Goal: Transaction & Acquisition: Purchase product/service

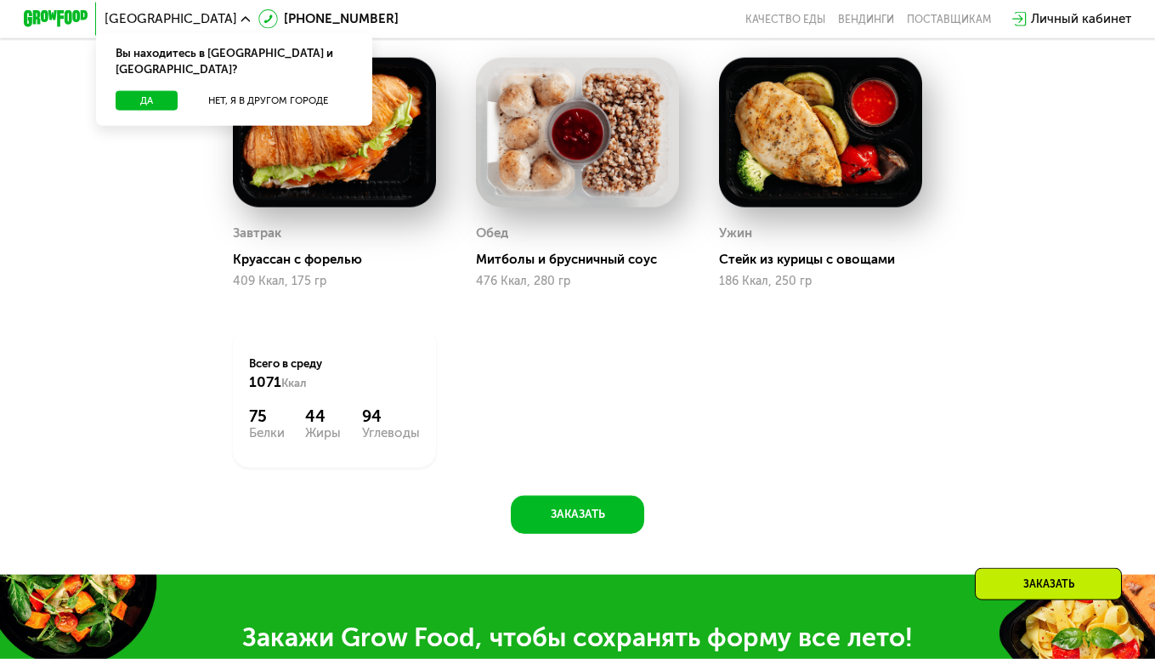
scroll to position [1041, 0]
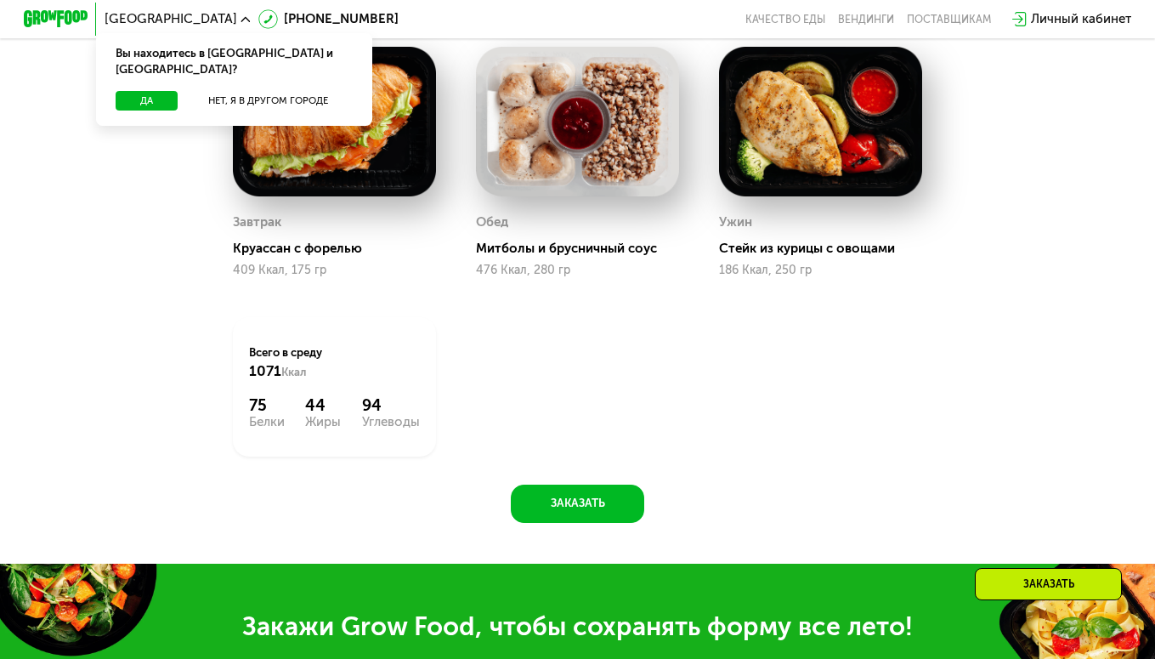
click at [0, 0] on div "Завтрак [PERSON_NAME] с форелью 409 Ккал, 175 гр Обед Митболы и брусничный соус…" at bounding box center [0, 0] width 0 height 0
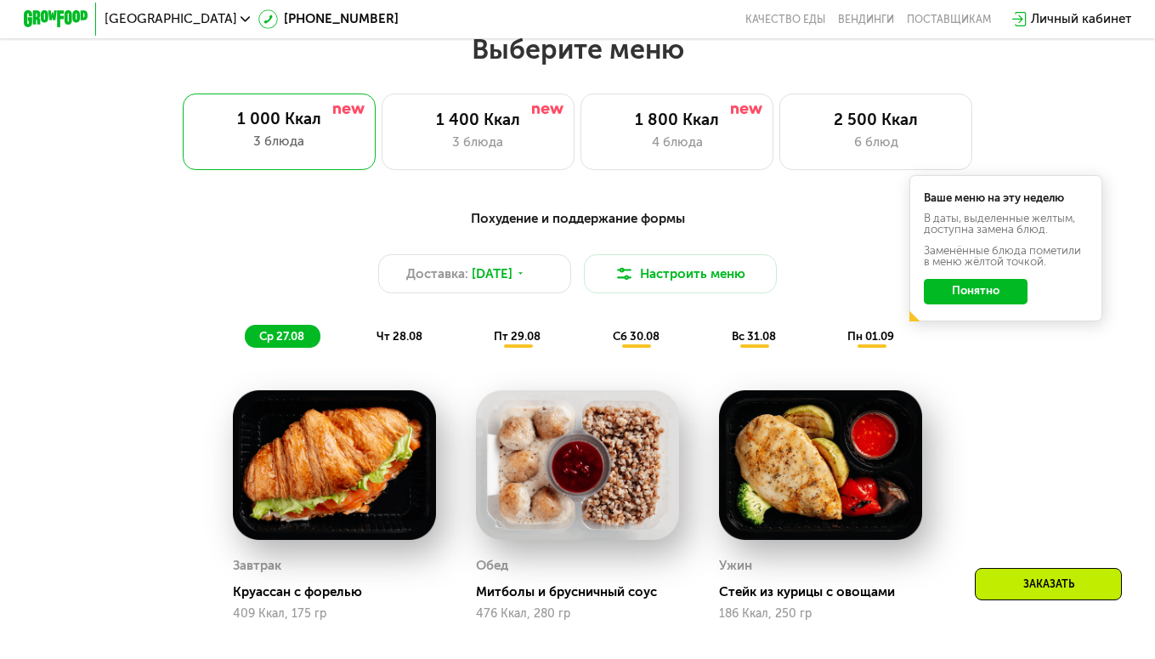
scroll to position [607, 0]
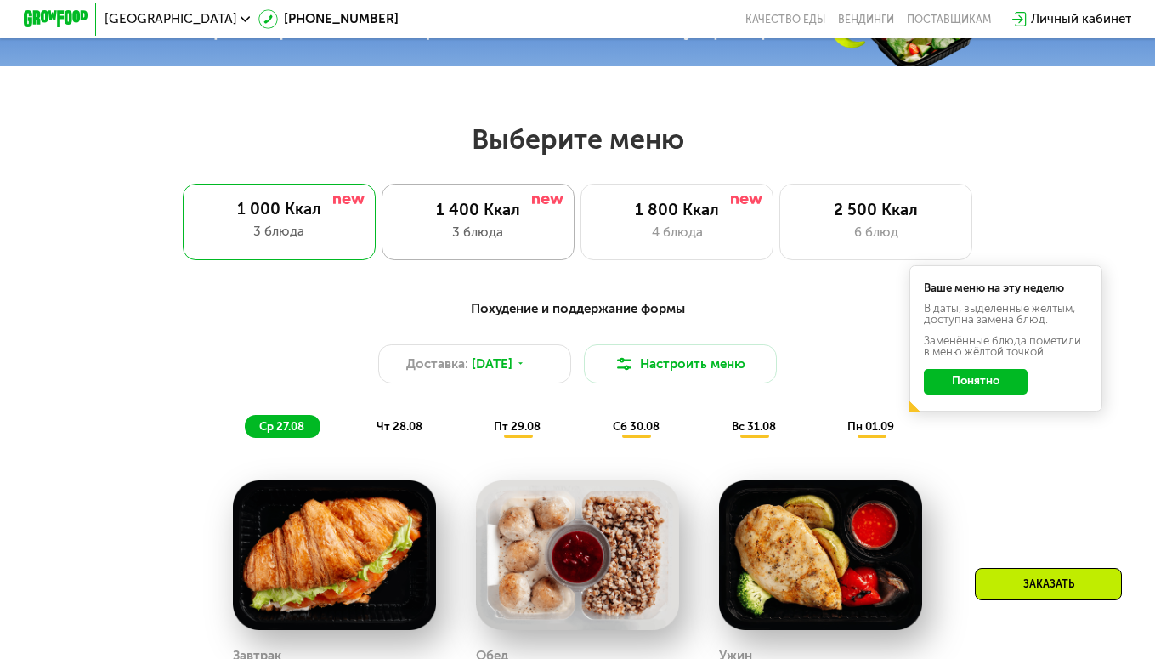
click at [488, 241] on div "3 блюда" at bounding box center [478, 233] width 159 height 20
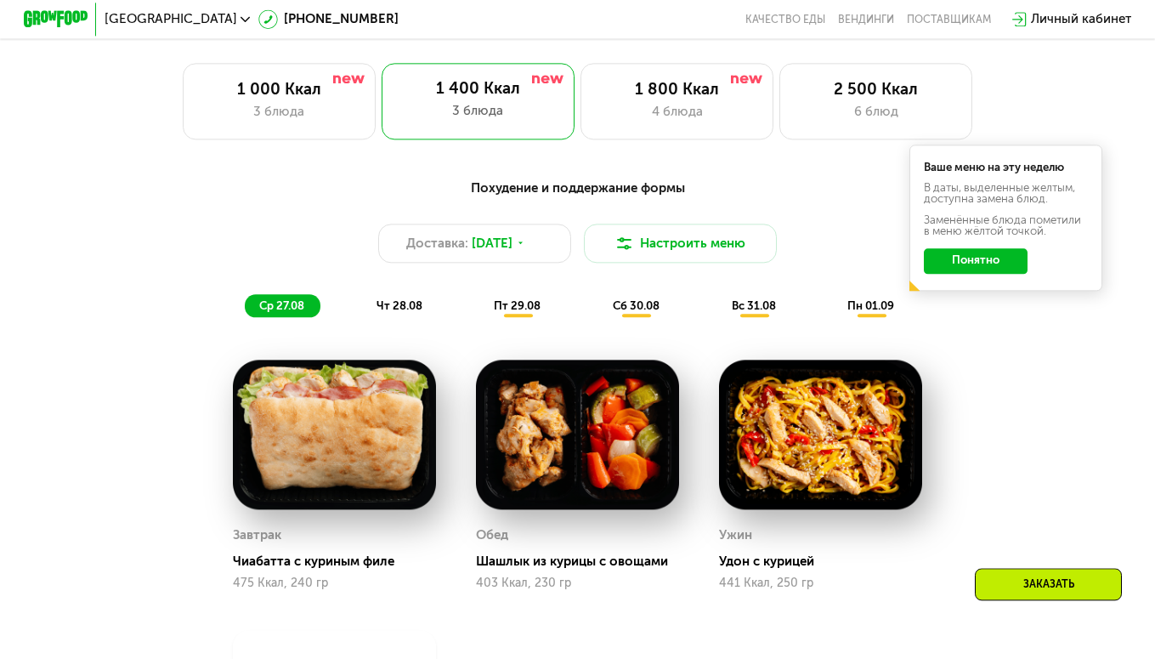
scroll to position [694, 0]
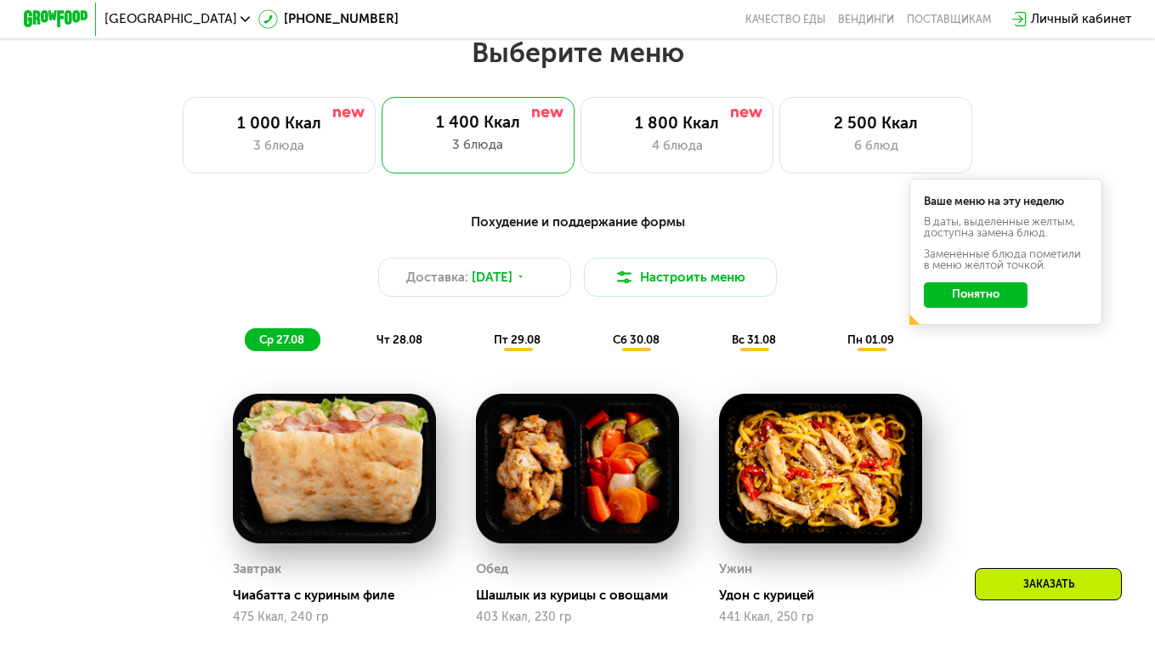
click at [382, 346] on span "чт 28.08" at bounding box center [400, 339] width 46 height 13
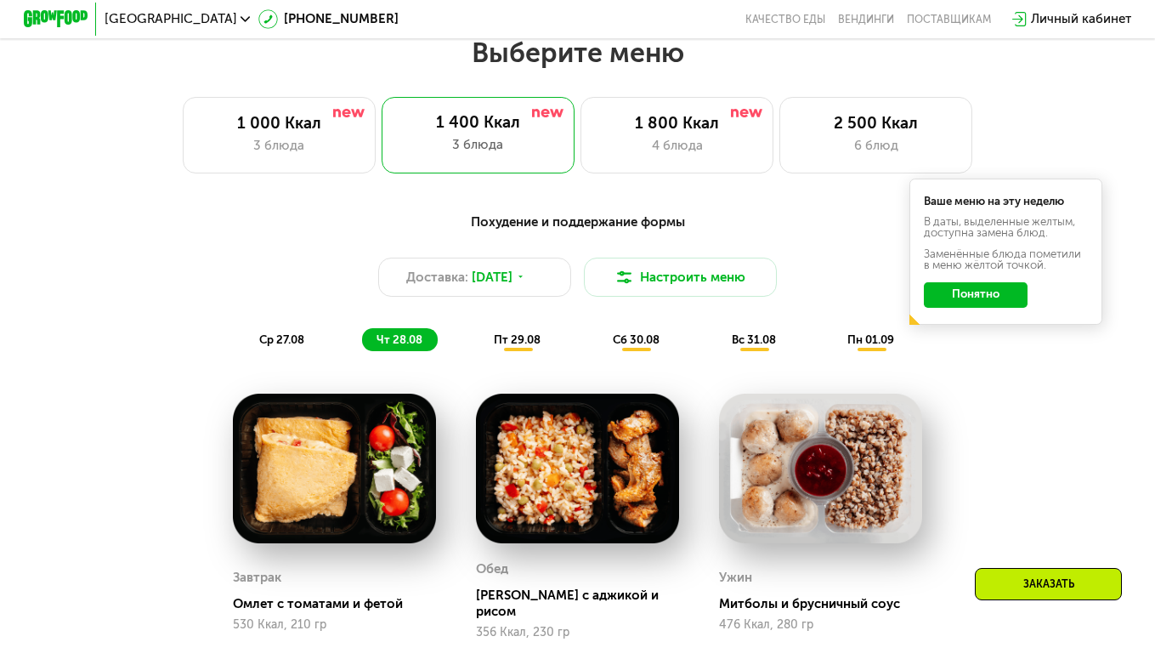
click at [794, 510] on img at bounding box center [820, 469] width 203 height 150
click at [752, 607] on div "Митболы и брусничный соус" at bounding box center [827, 604] width 216 height 16
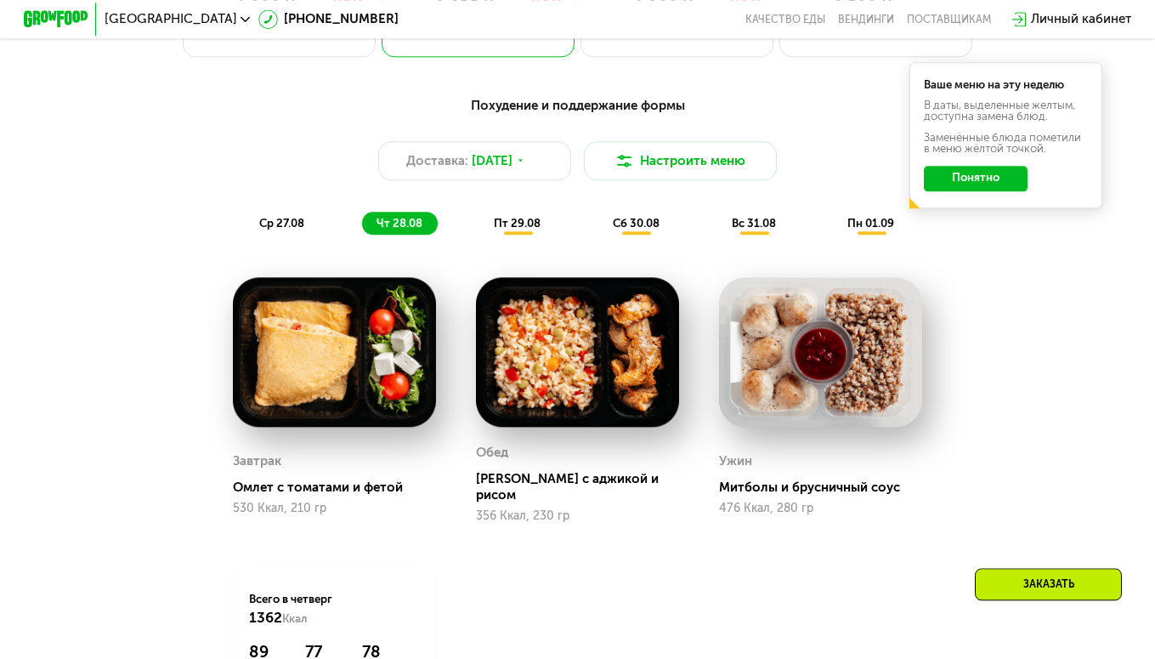
scroll to position [781, 0]
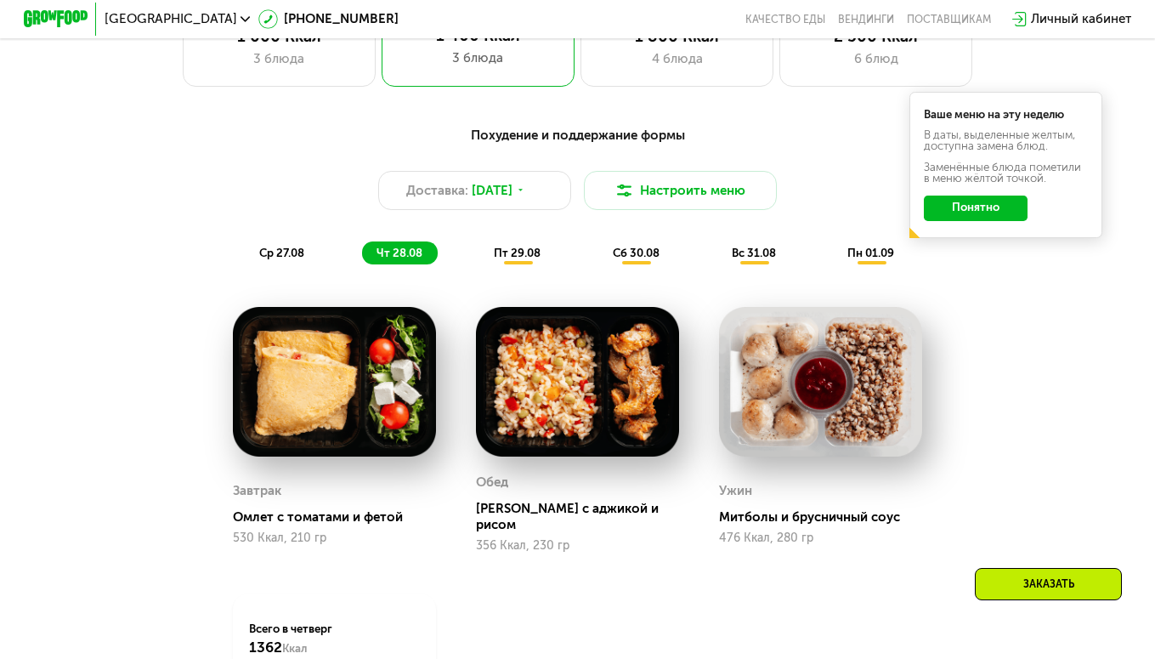
click at [506, 259] on span "пт 29.08" at bounding box center [517, 253] width 47 height 13
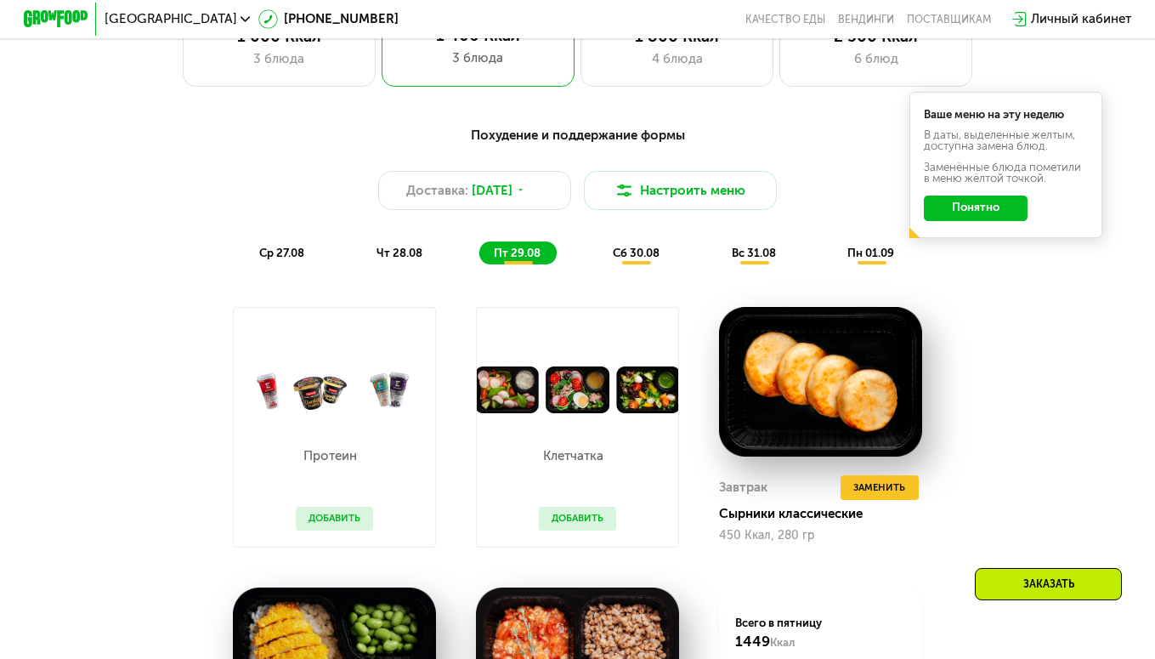
click at [635, 259] on span "сб 30.08" at bounding box center [636, 253] width 47 height 13
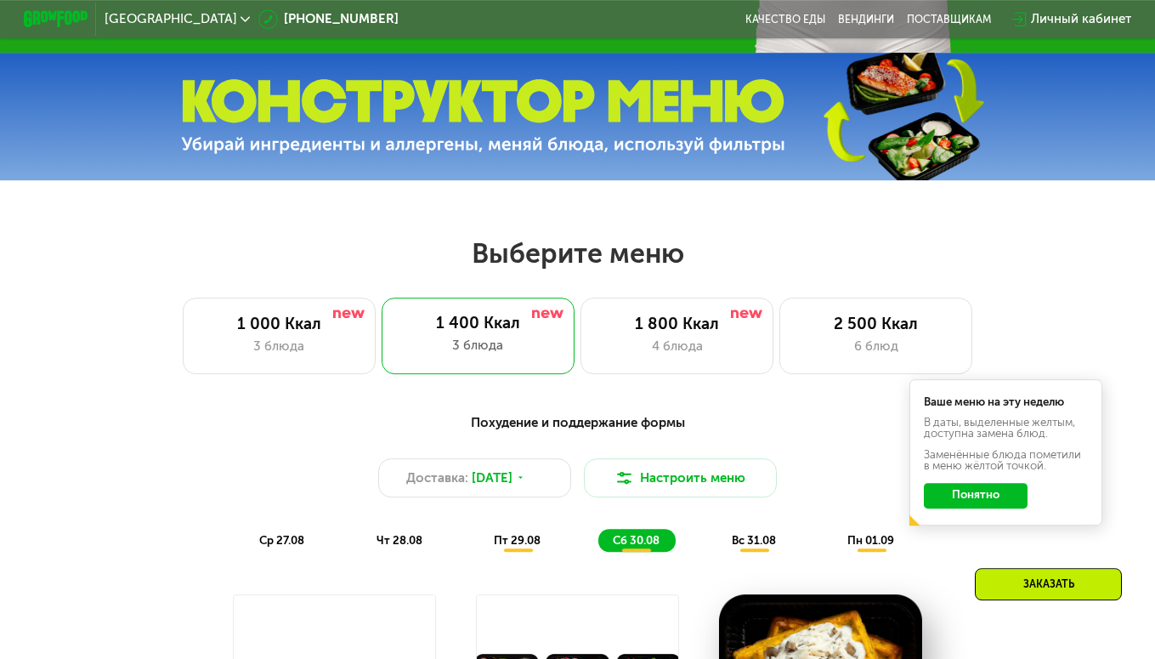
scroll to position [520, 0]
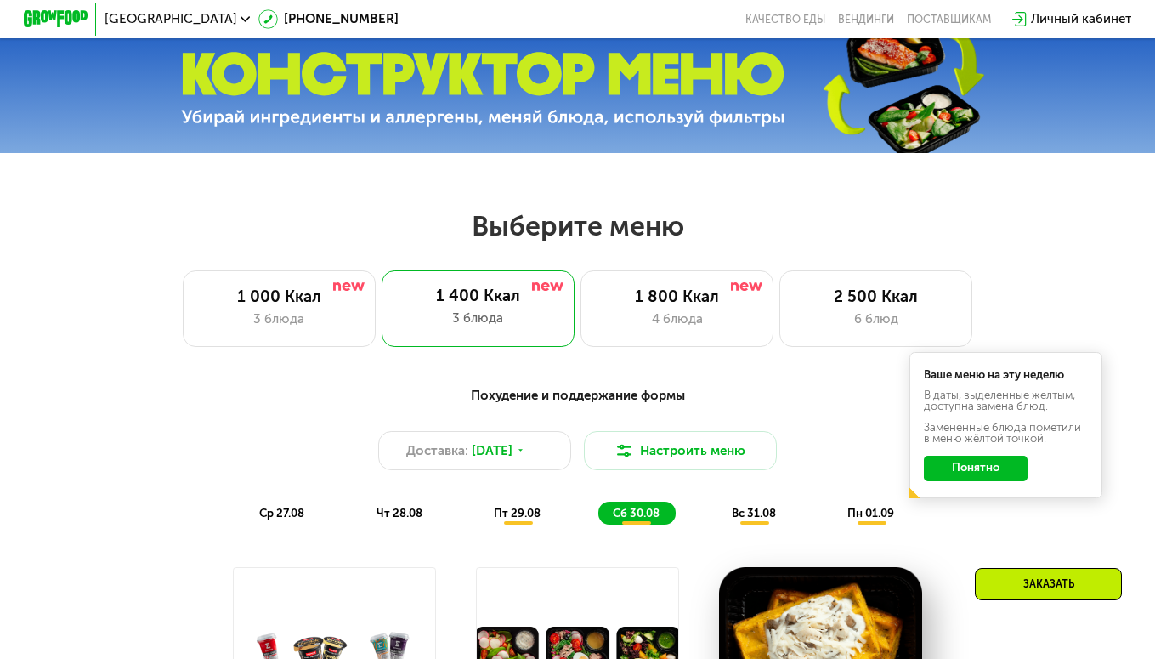
click at [833, 524] on div "вс 31.08" at bounding box center [871, 513] width 77 height 22
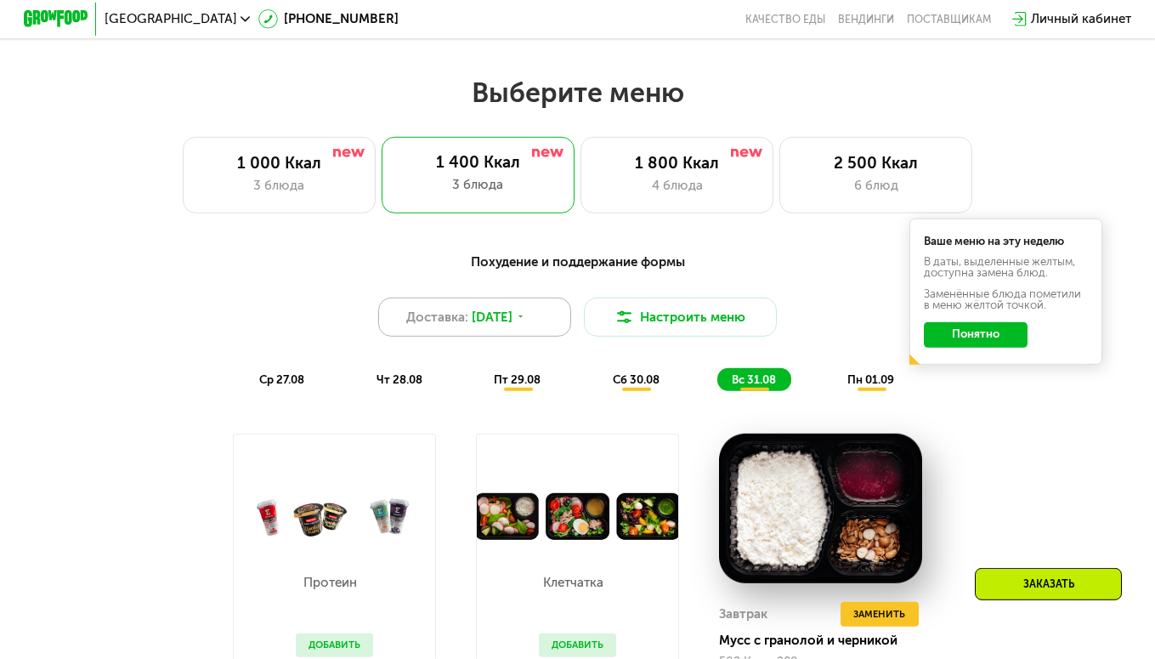
scroll to position [260, 0]
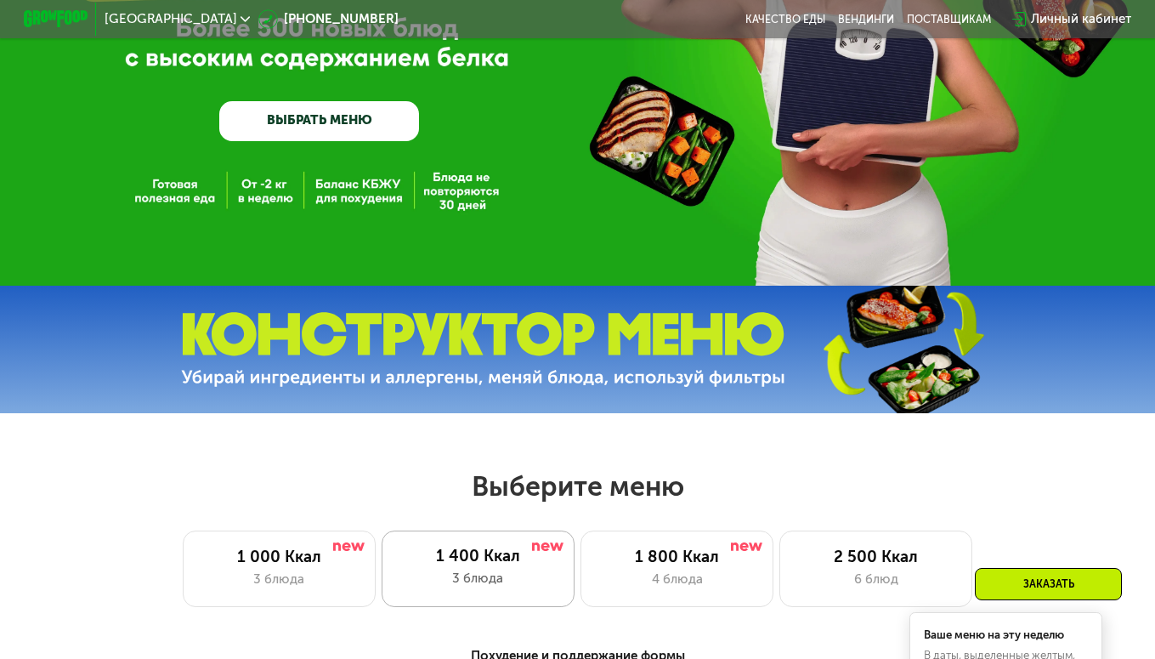
click at [505, 558] on div "1 400 Ккал" at bounding box center [478, 557] width 161 height 20
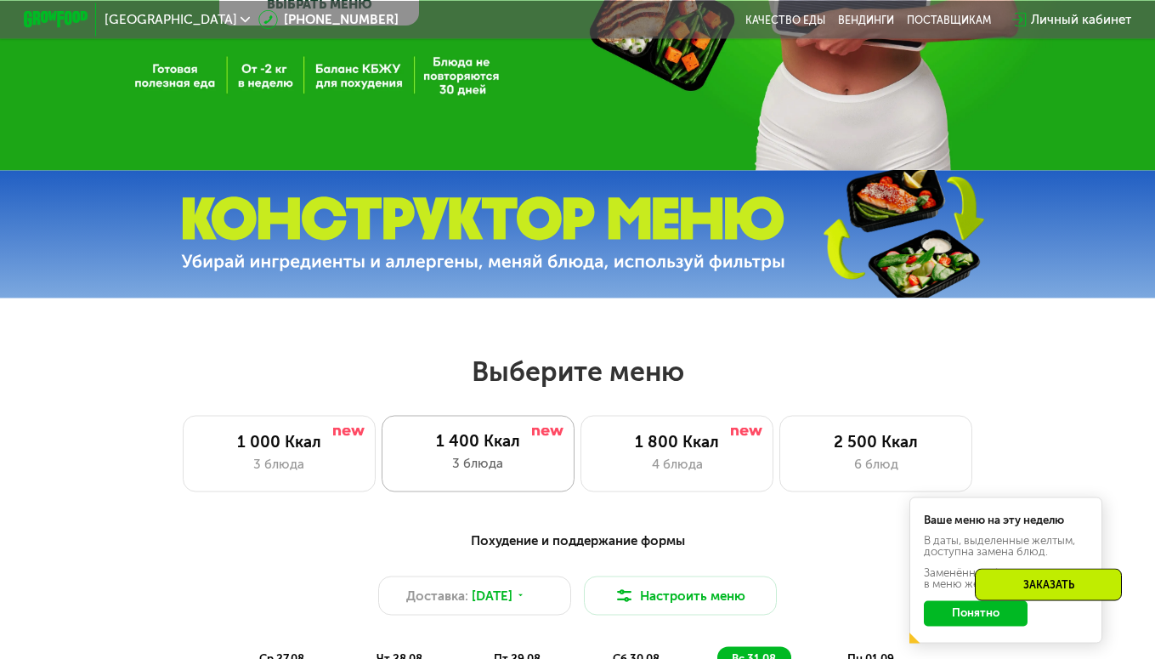
scroll to position [520, 0]
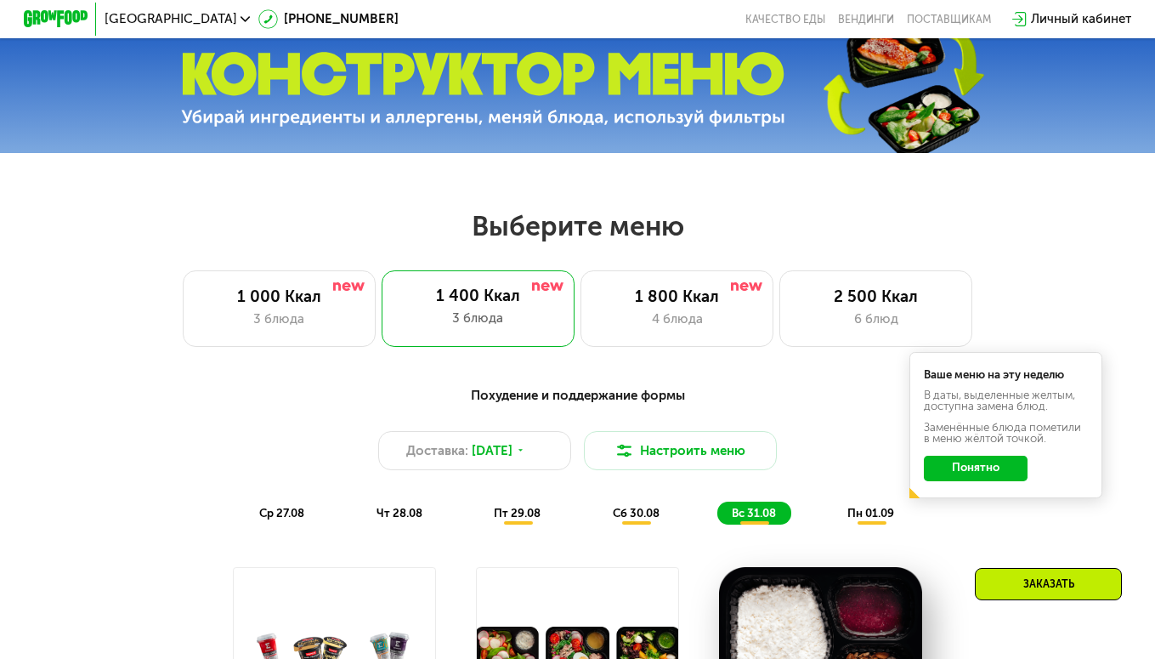
click at [283, 519] on span "ср 27.08" at bounding box center [281, 513] width 45 height 13
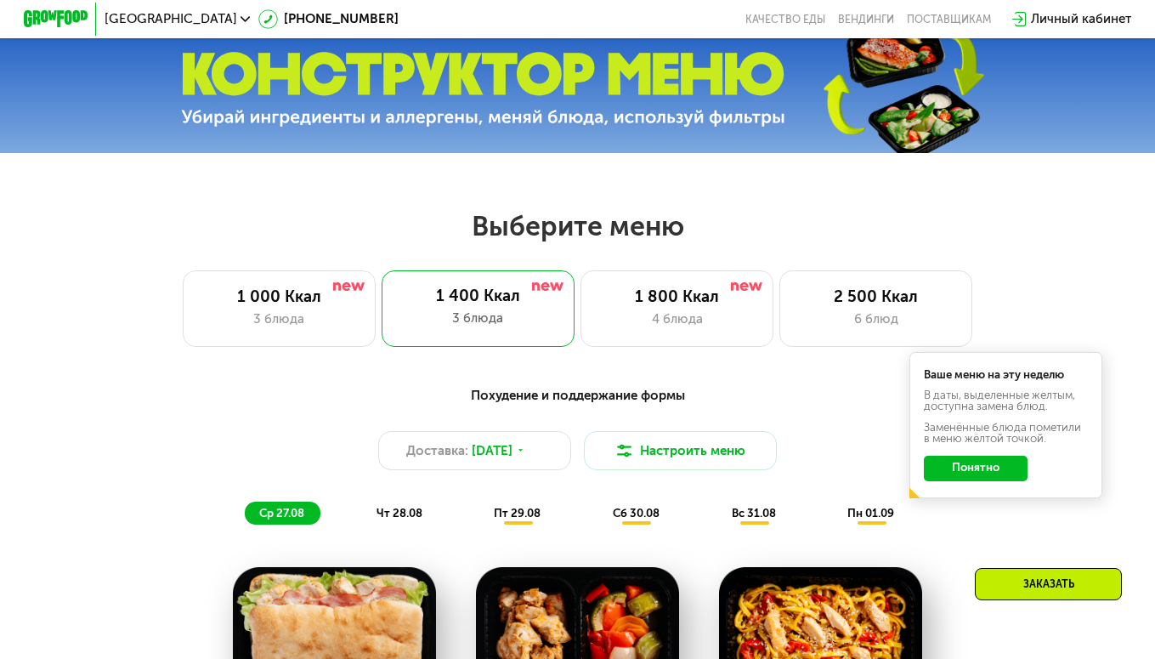
click at [480, 523] on div "чт 28.08" at bounding box center [518, 513] width 77 height 22
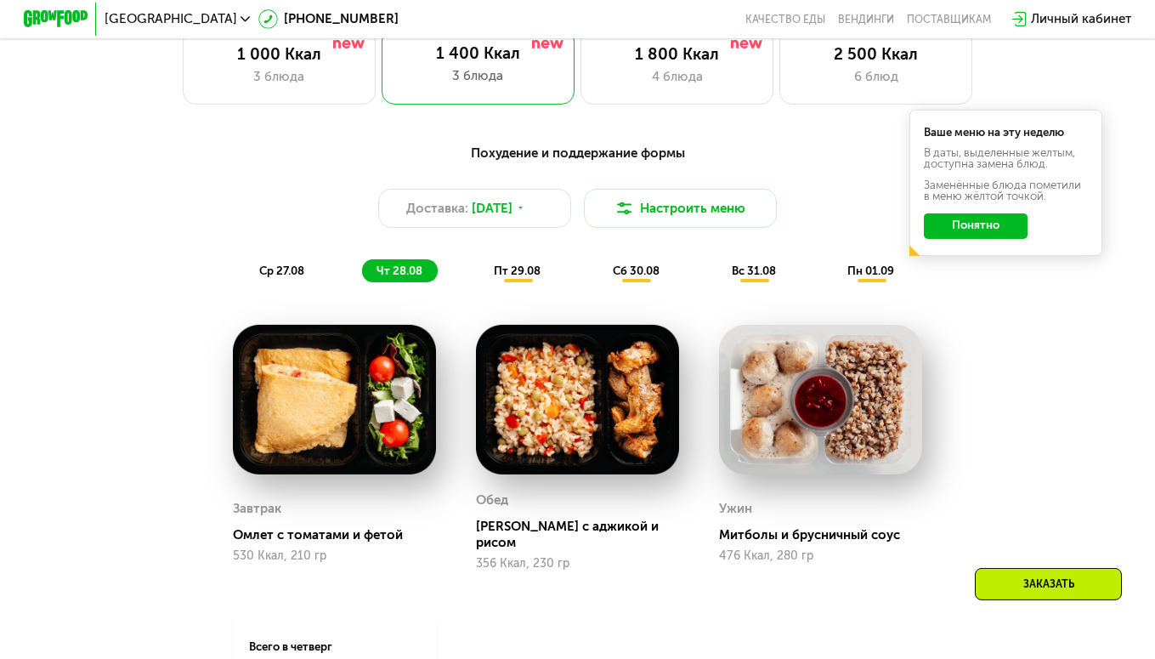
scroll to position [781, 0]
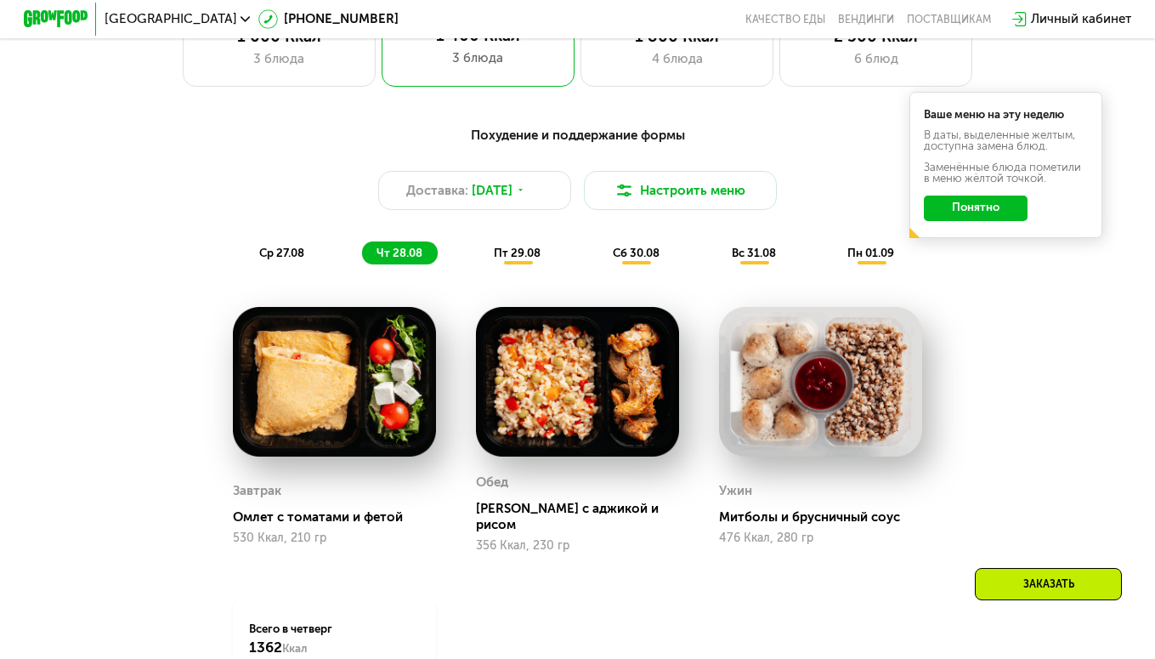
click at [518, 259] on span "пт 29.08" at bounding box center [517, 253] width 47 height 13
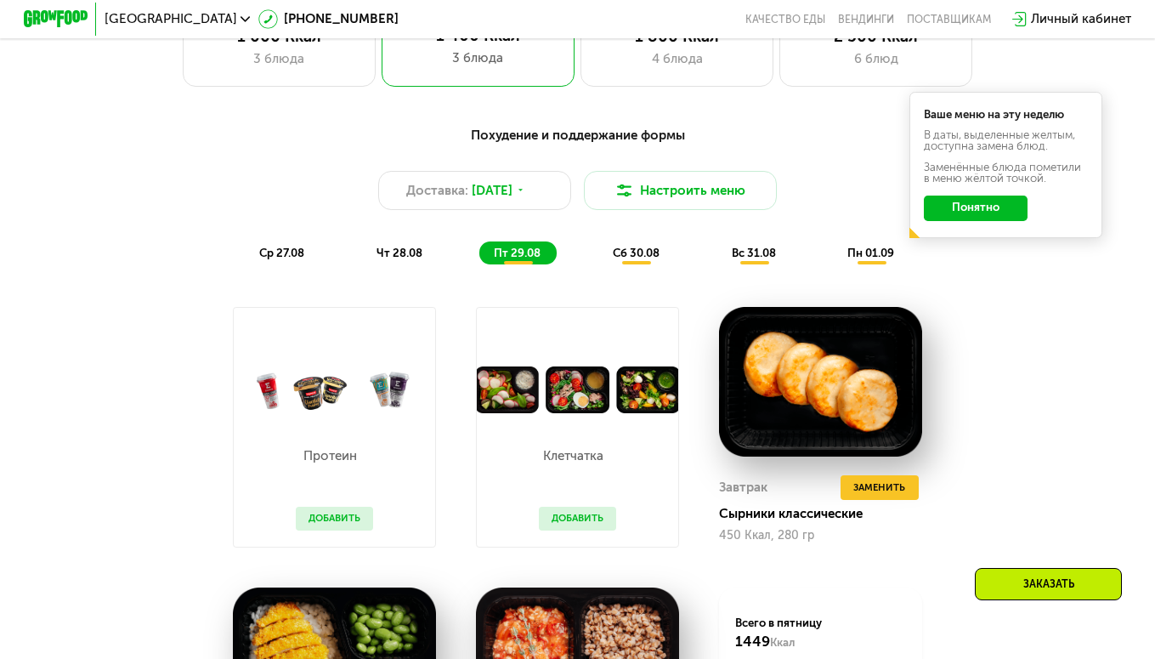
click at [882, 259] on span "пн 01.09" at bounding box center [871, 253] width 47 height 13
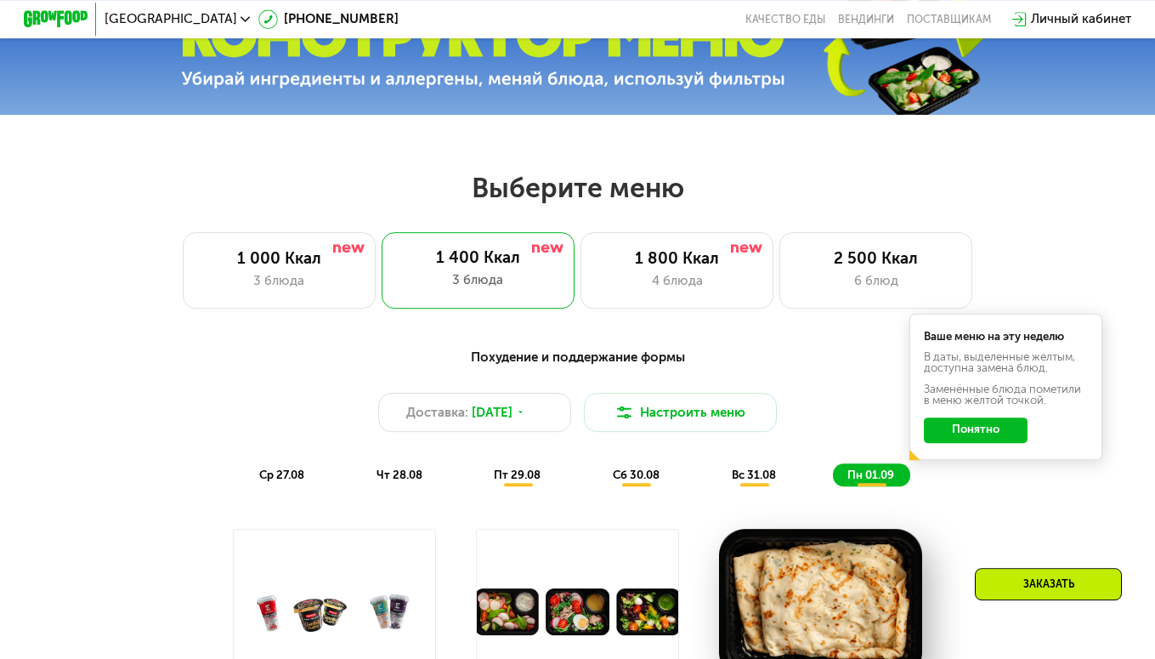
scroll to position [520, 0]
